Goal: Information Seeking & Learning: Learn about a topic

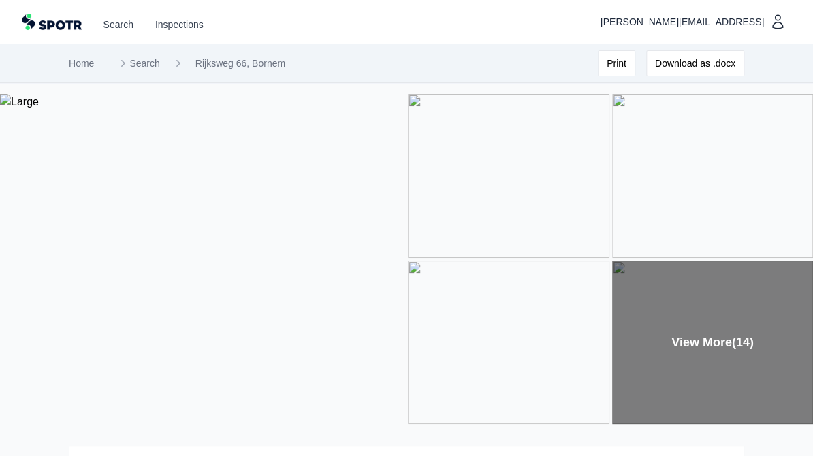
click at [182, 308] on img at bounding box center [202, 259] width 405 height 330
click at [690, 341] on div "View More (14)" at bounding box center [712, 343] width 201 height 164
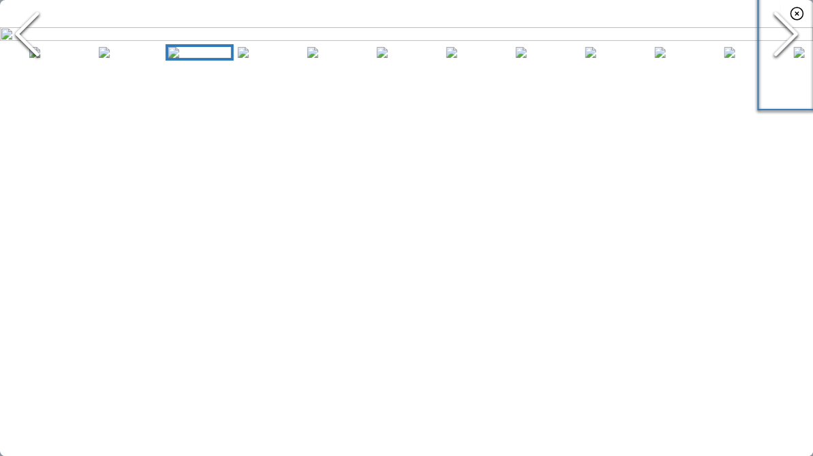
click at [758, 109] on button "Next Slide" at bounding box center [785, 34] width 54 height 150
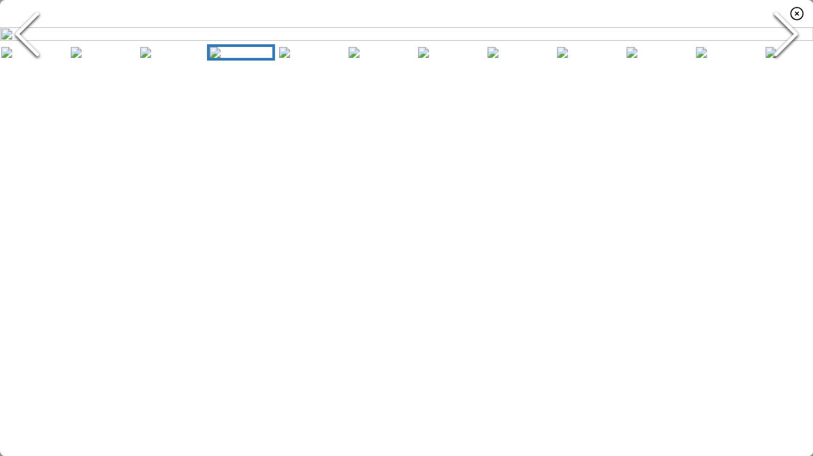
click at [758, 109] on button "Next Slide" at bounding box center [785, 34] width 54 height 150
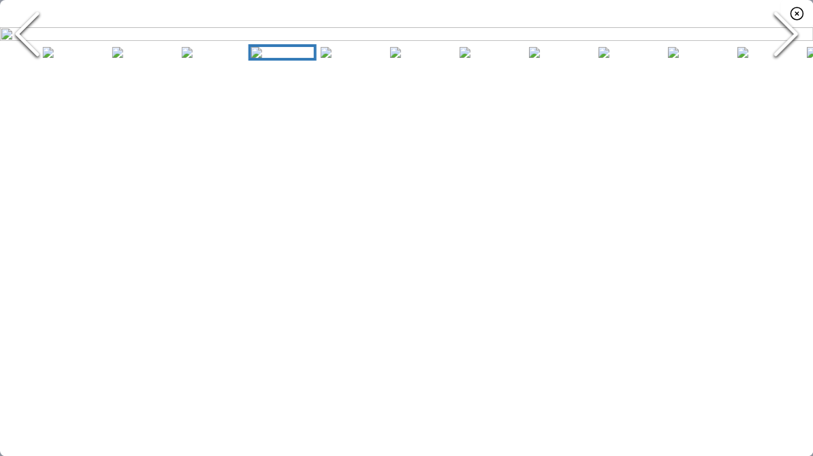
click at [758, 109] on button "Next Slide" at bounding box center [785, 34] width 54 height 150
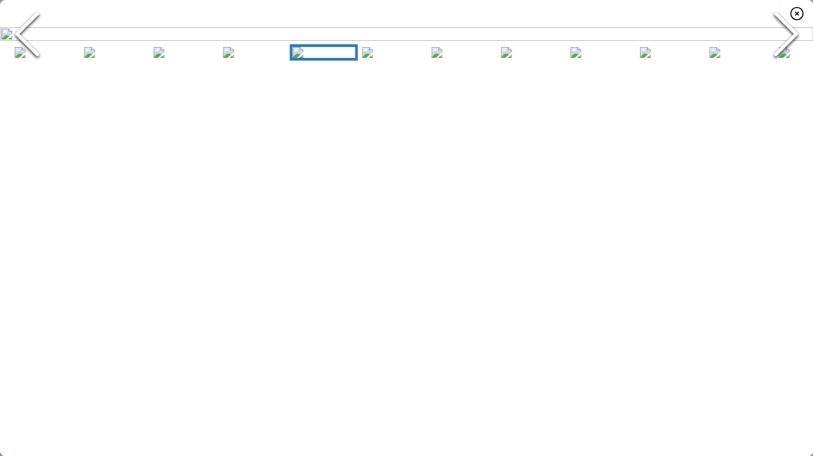
click at [758, 109] on button "Next Slide" at bounding box center [785, 34] width 54 height 150
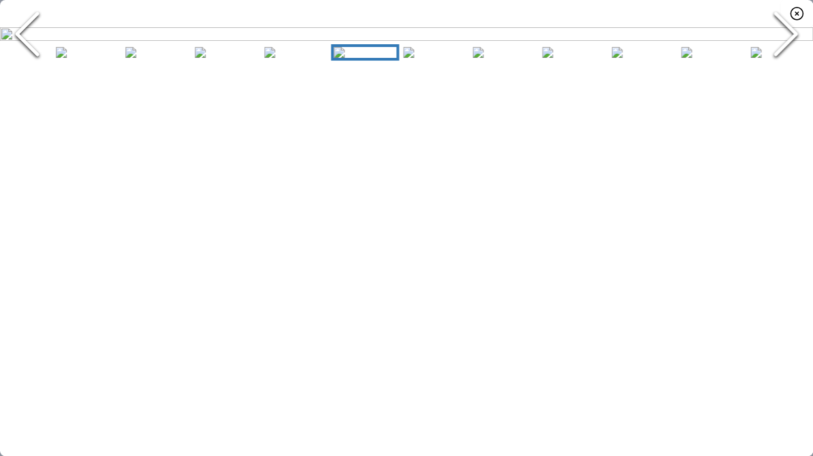
click at [758, 109] on button "Next Slide" at bounding box center [785, 34] width 54 height 150
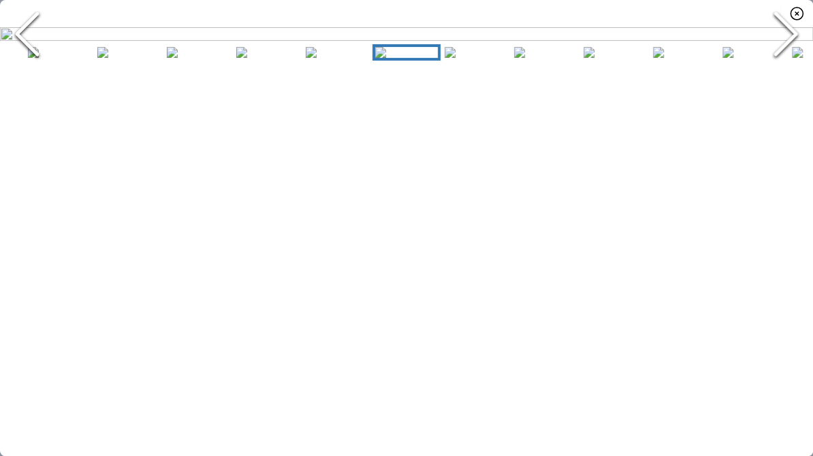
click at [758, 109] on button "Next Slide" at bounding box center [785, 34] width 54 height 150
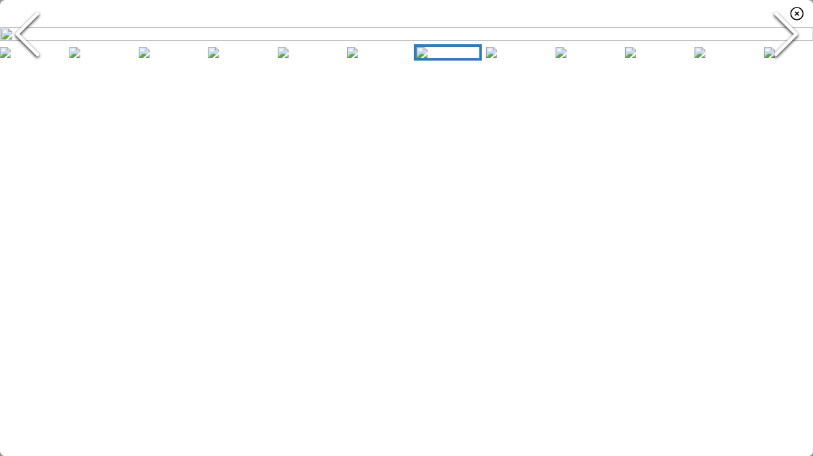
click at [758, 109] on button "Next Slide" at bounding box center [785, 34] width 54 height 150
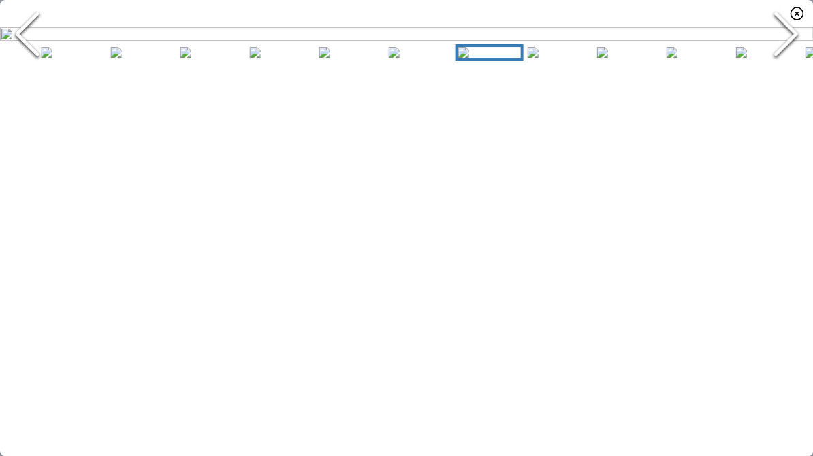
click at [758, 109] on button "Next Slide" at bounding box center [785, 34] width 54 height 150
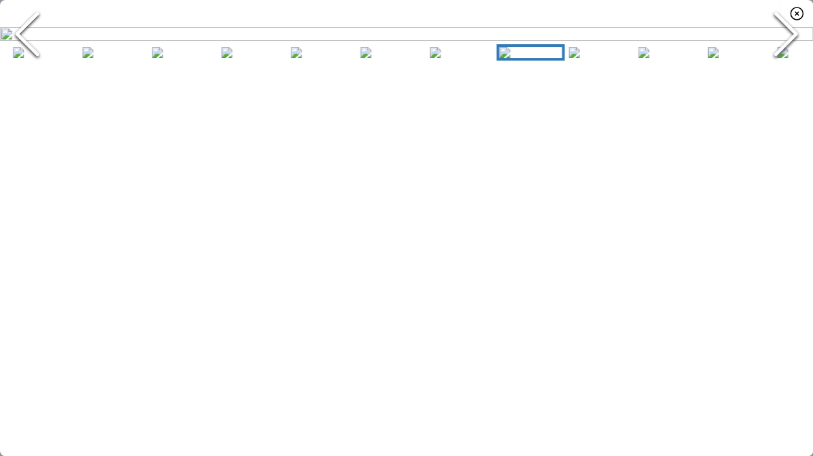
click at [758, 109] on button "Next Slide" at bounding box center [785, 34] width 54 height 150
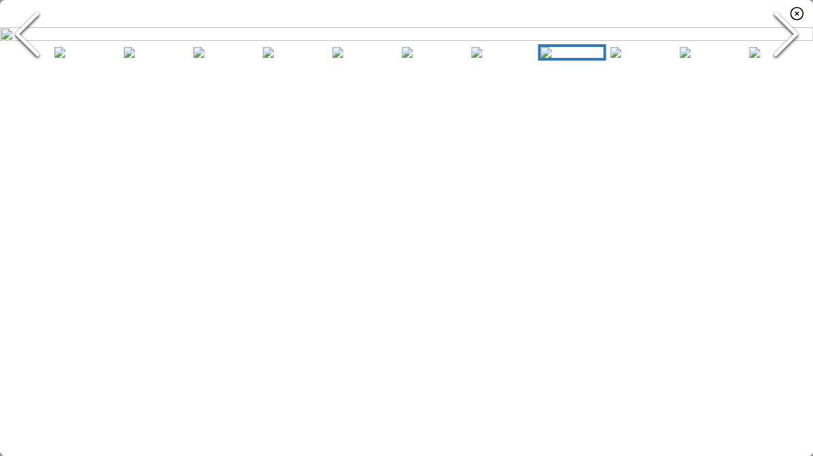
click at [758, 109] on button "Next Slide" at bounding box center [785, 34] width 54 height 150
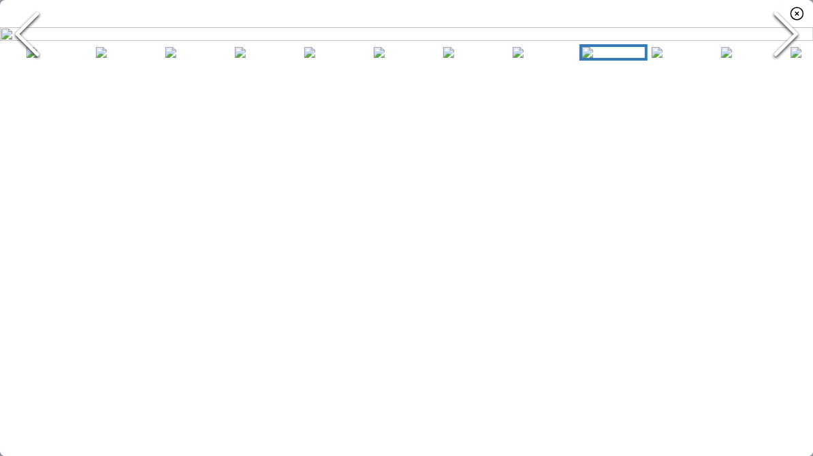
click at [758, 109] on button "Next Slide" at bounding box center [785, 34] width 54 height 150
click at [790, 17] on icon "button" at bounding box center [796, 13] width 16 height 16
